Goal: Transaction & Acquisition: Purchase product/service

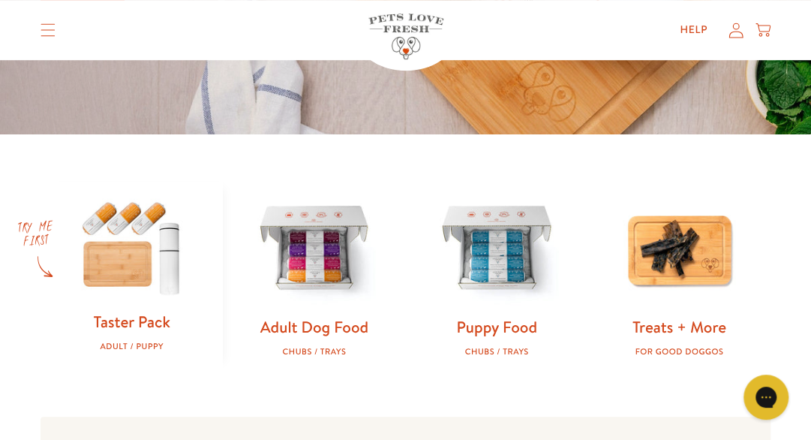
scroll to position [362, 0]
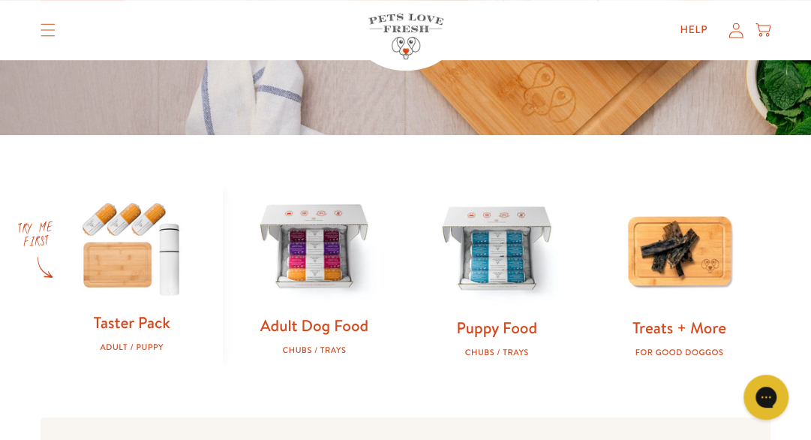
click at [342, 275] on img at bounding box center [314, 248] width 134 height 134
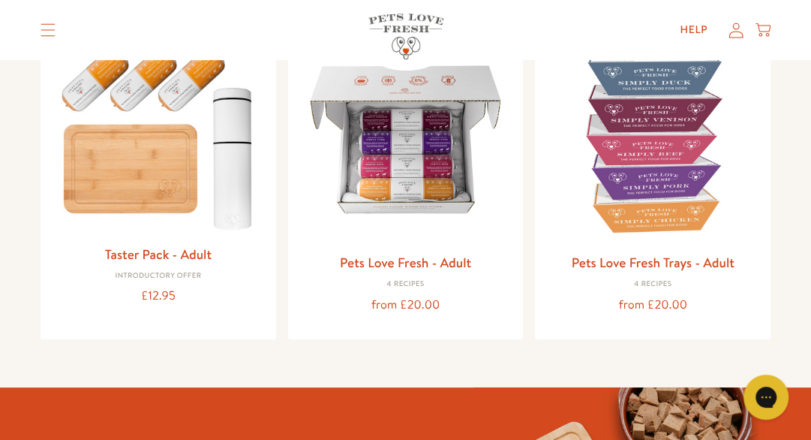
scroll to position [206, 0]
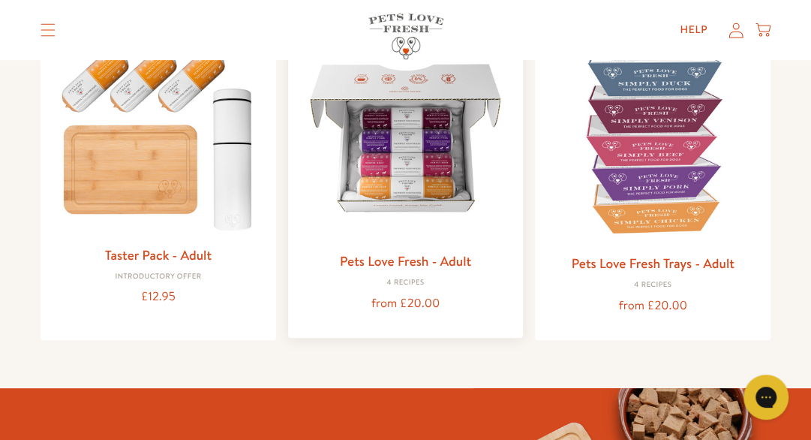
click at [394, 218] on img at bounding box center [406, 138] width 212 height 212
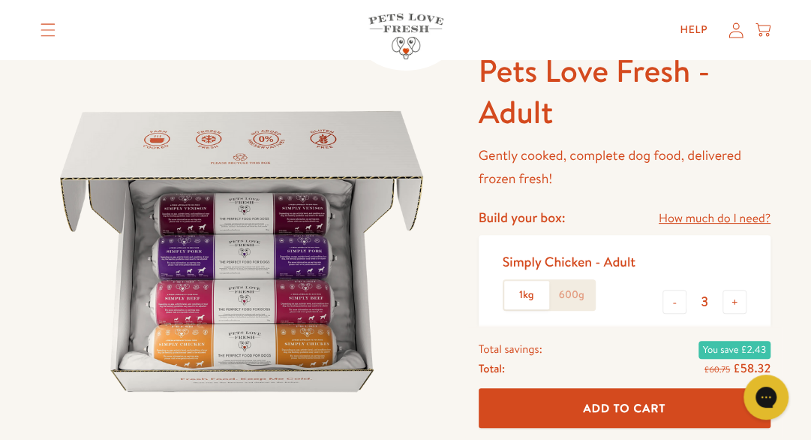
scroll to position [91, 0]
click at [681, 298] on button "-" at bounding box center [675, 301] width 24 height 24
type input "1"
click at [693, 218] on link "How much do I need?" at bounding box center [715, 218] width 112 height 20
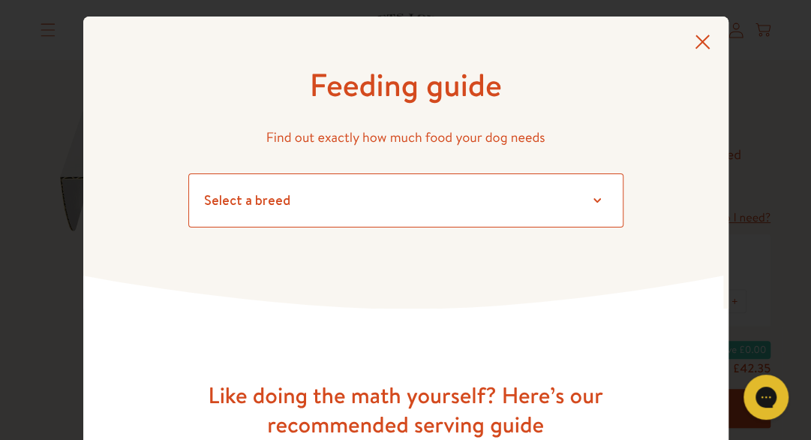
click at [587, 200] on select "Select a breed Affenpinscher Afghan hound Airedale terrier Akita Alaskan Malamu…" at bounding box center [405, 200] width 435 height 54
click at [188, 173] on select "Select a breed Affenpinscher Afghan hound Airedale terrier Akita Alaskan Malamu…" at bounding box center [405, 200] width 435 height 54
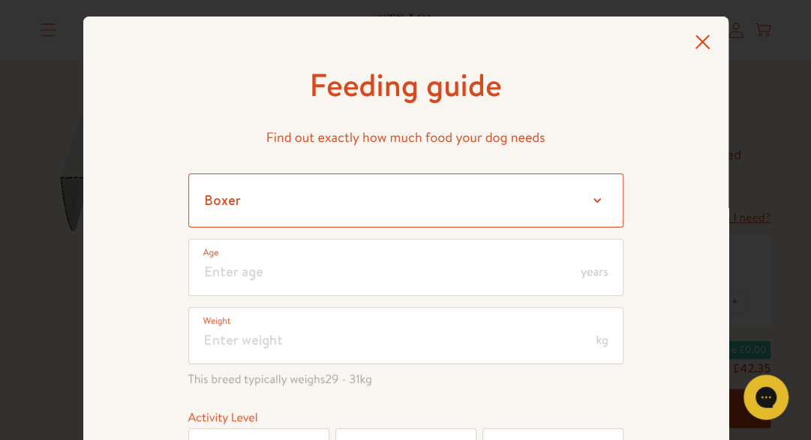
click at [588, 206] on select "Select a breed Affenpinscher Afghan hound Airedale terrier Akita Alaskan Malamu…" at bounding box center [405, 200] width 435 height 54
select select "25"
click at [188, 173] on select "Select a breed Affenpinscher Afghan hound Airedale terrier Akita Alaskan Malamu…" at bounding box center [405, 200] width 435 height 54
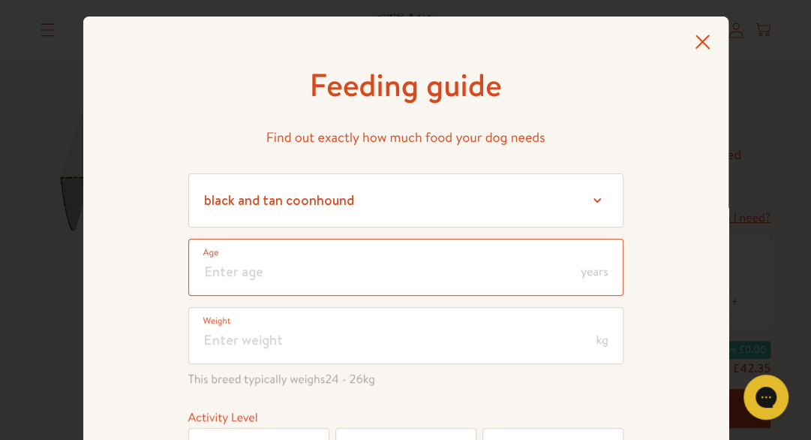
click at [456, 239] on input "number" at bounding box center [405, 267] width 435 height 57
type input "1"
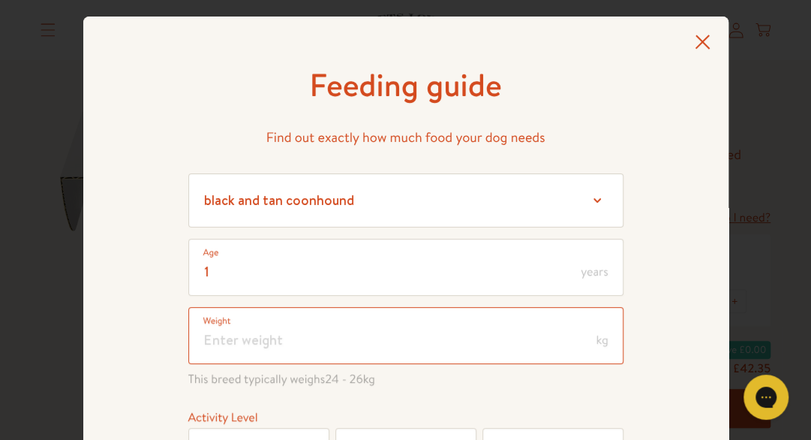
click at [459, 326] on input "number" at bounding box center [405, 335] width 435 height 57
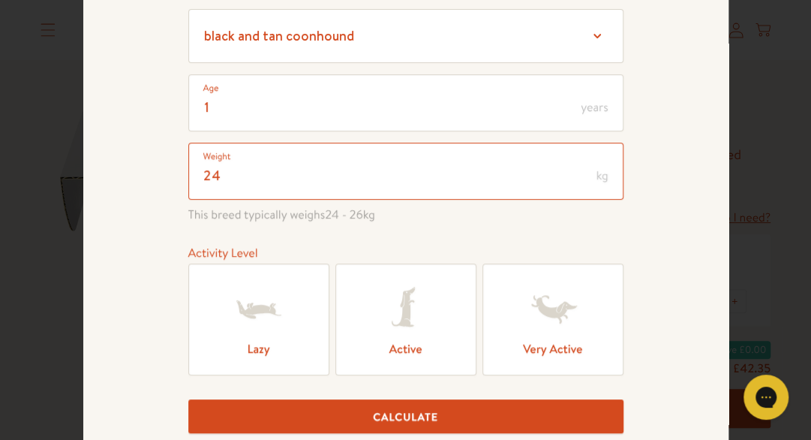
scroll to position [168, 0]
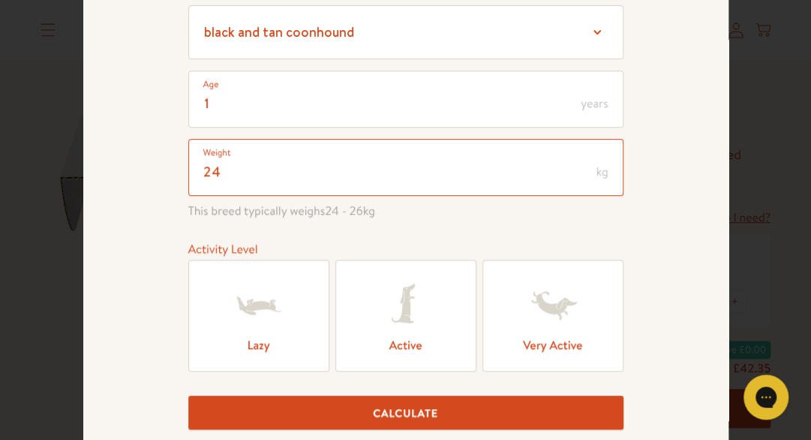
type input "24"
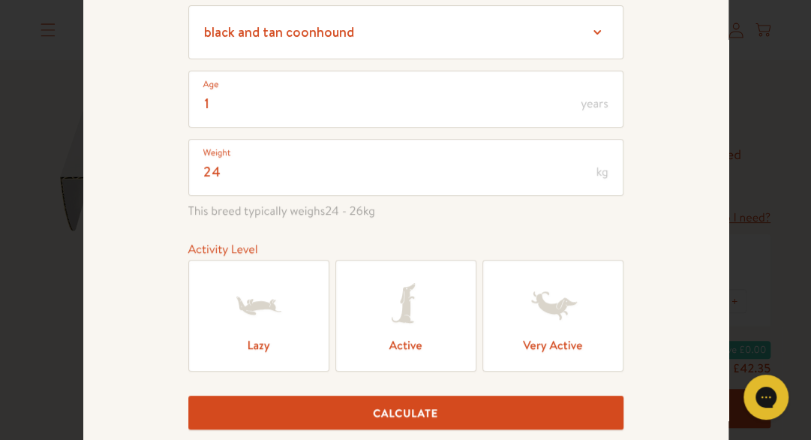
click at [243, 325] on icon at bounding box center [259, 305] width 60 height 60
click at [0, 0] on input "Lazy" at bounding box center [0, 0] width 0 height 0
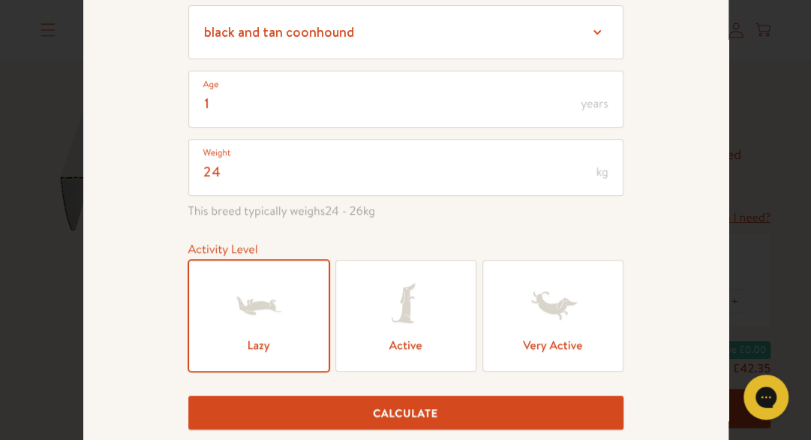
click at [435, 408] on button "Calculate" at bounding box center [405, 413] width 435 height 34
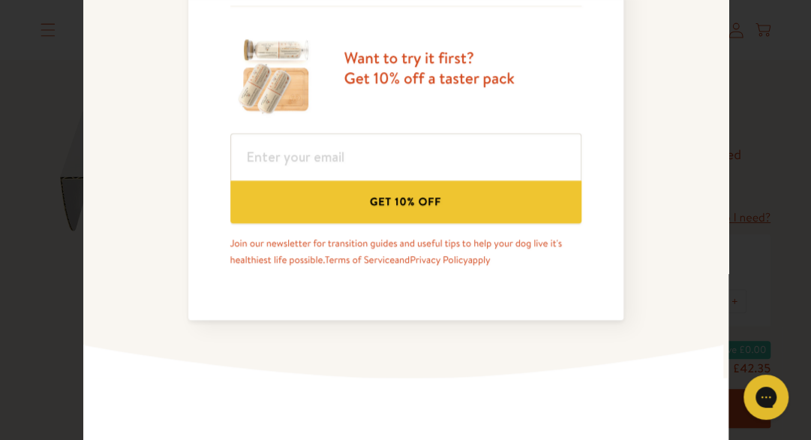
scroll to position [887, 0]
click at [362, 148] on input "email" at bounding box center [405, 156] width 351 height 47
type input "evelyn.m.ritchie@icloud.com"
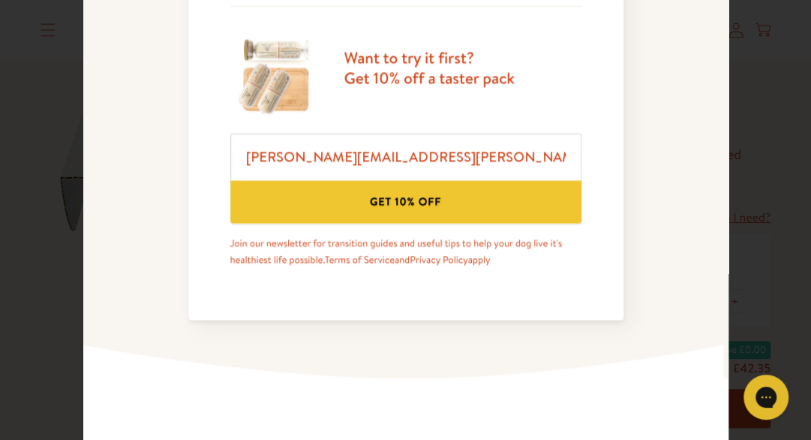
click at [404, 191] on button "Get 10% off" at bounding box center [405, 201] width 351 height 43
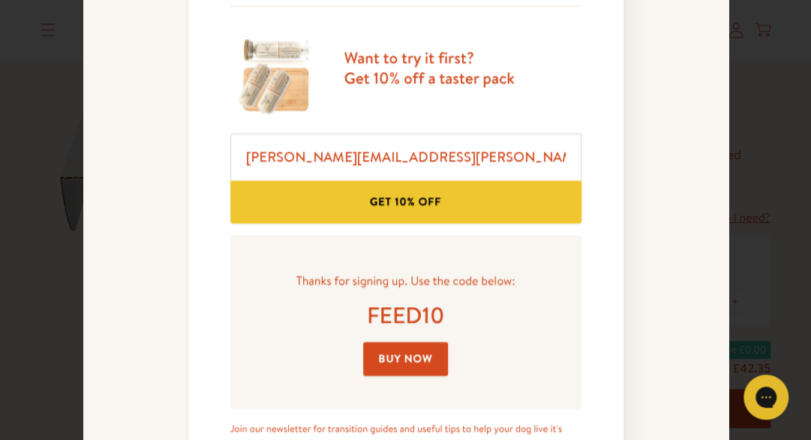
click at [398, 356] on link "Buy Now" at bounding box center [406, 358] width 86 height 34
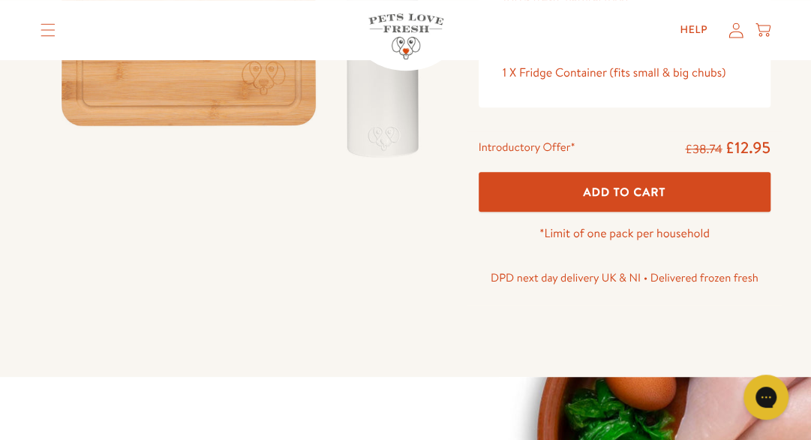
scroll to position [371, 0]
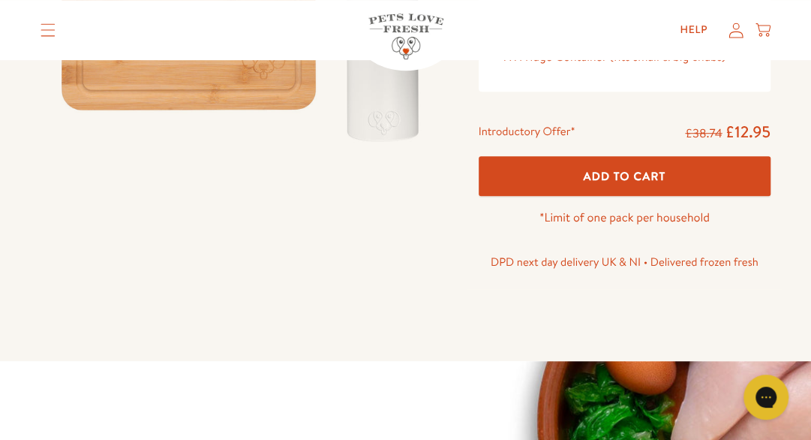
click at [642, 179] on span "Add To Cart" at bounding box center [624, 176] width 83 height 16
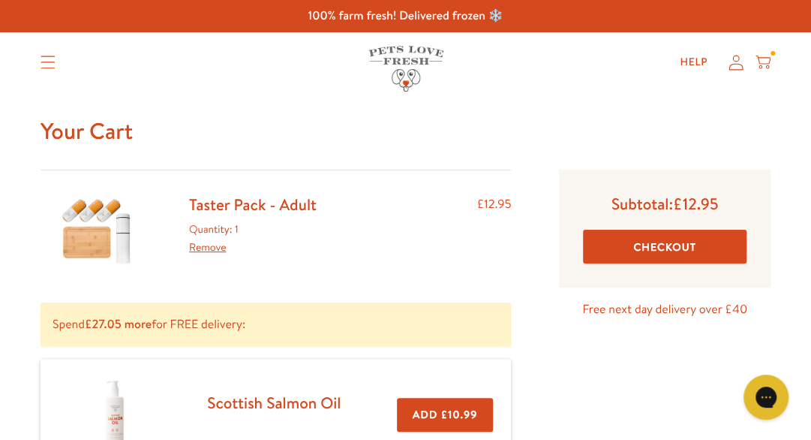
click at [36, 65] on summary "Translation missing: en.sections.header.menu" at bounding box center [48, 63] width 39 height 38
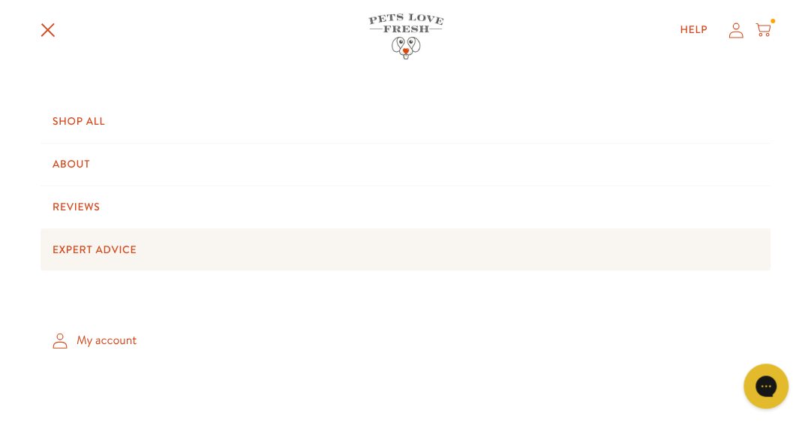
scroll to position [123, 0]
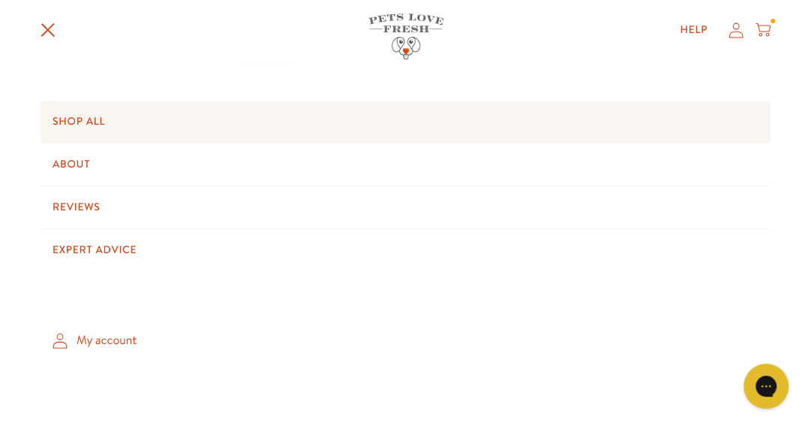
click at [90, 127] on link "Shop All" at bounding box center [406, 122] width 730 height 42
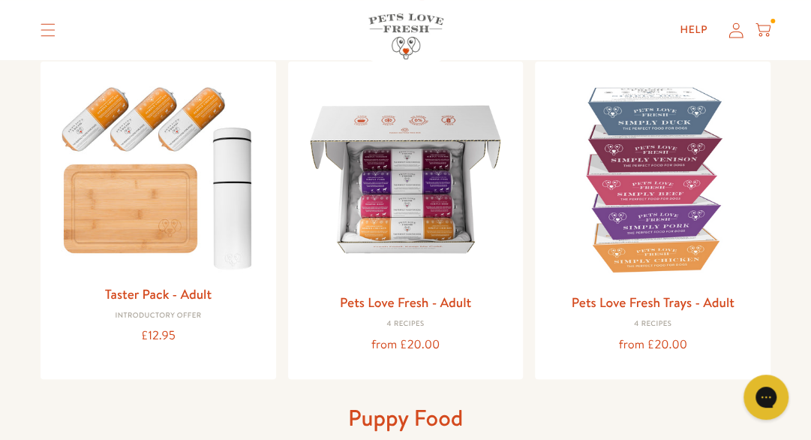
scroll to position [168, 0]
click at [405, 210] on img at bounding box center [406, 179] width 212 height 212
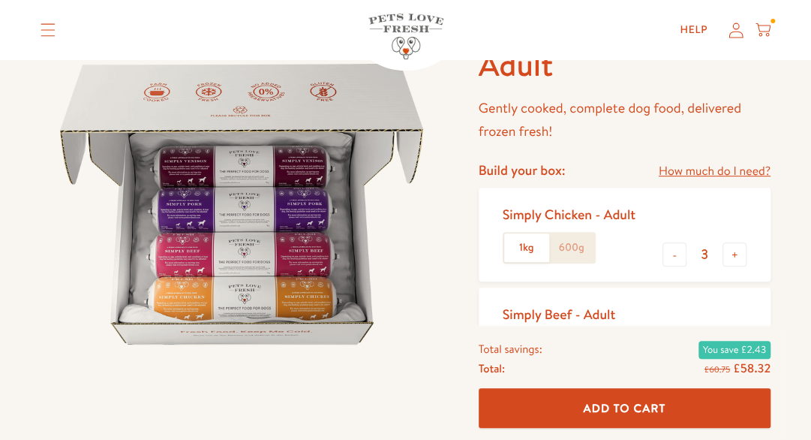
scroll to position [142, 0]
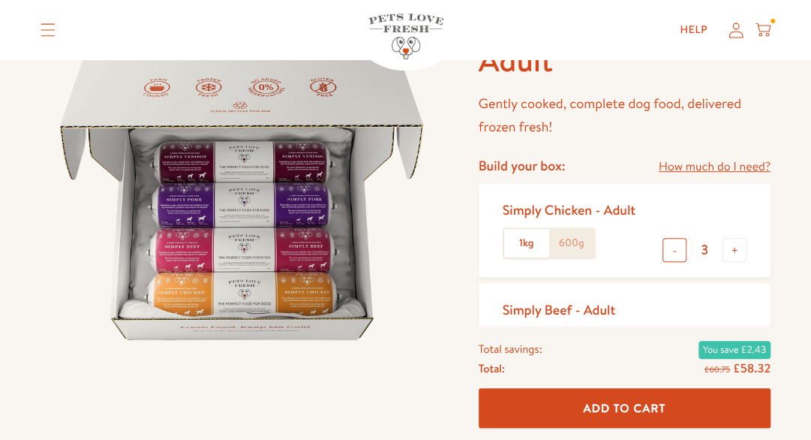
click at [678, 244] on button "-" at bounding box center [675, 250] width 24 height 24
type input "1"
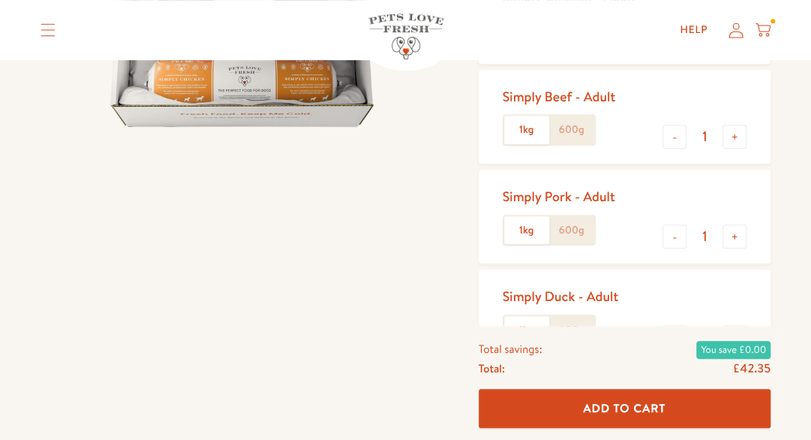
scroll to position [356, 0]
click at [673, 233] on button "-" at bounding box center [675, 236] width 24 height 24
type input "0"
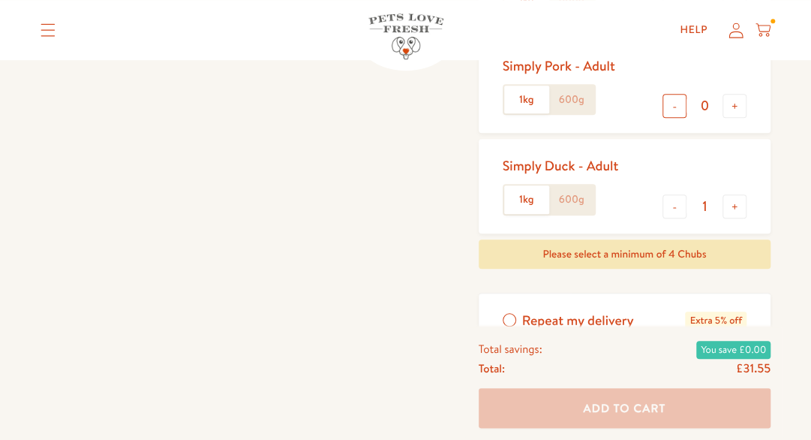
scroll to position [485, 0]
click at [674, 209] on button "-" at bounding box center [675, 207] width 24 height 24
type input "0"
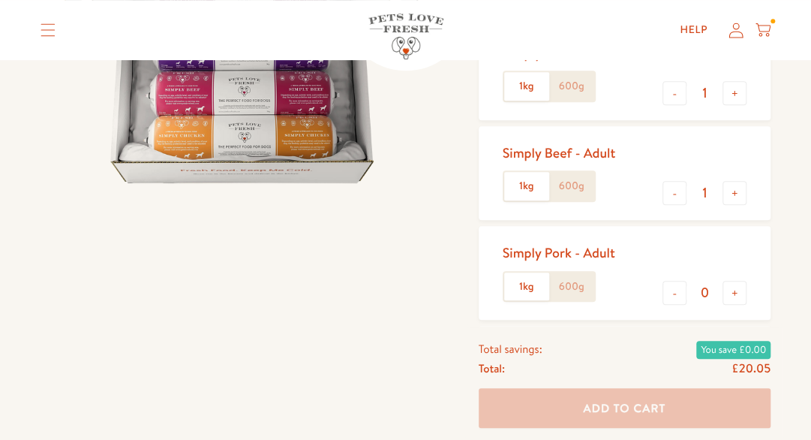
scroll to position [219, 0]
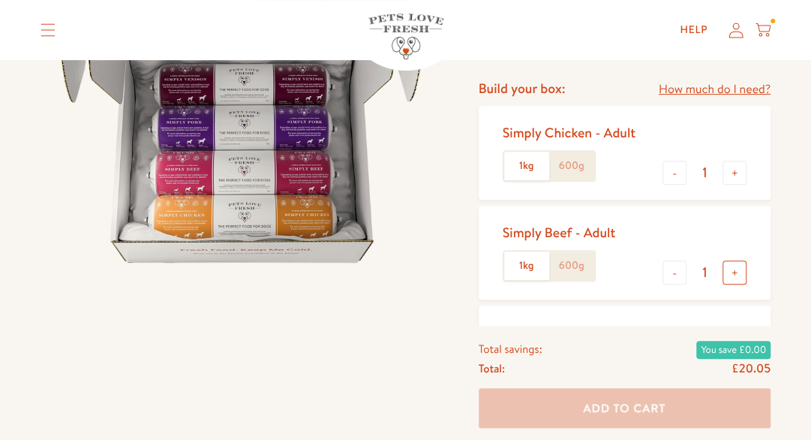
click at [737, 269] on button "+" at bounding box center [735, 272] width 24 height 24
type input "2"
click at [740, 170] on button "+" at bounding box center [735, 173] width 24 height 24
type input "2"
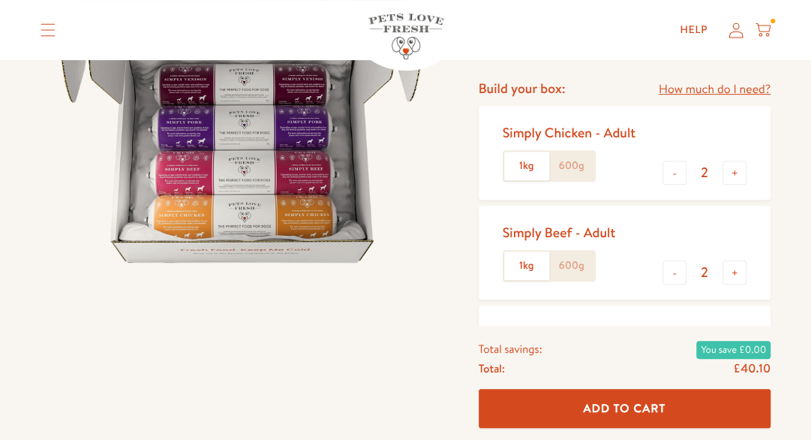
click at [623, 393] on button "Add To Cart" at bounding box center [625, 409] width 292 height 40
